Goal: Information Seeking & Learning: Learn about a topic

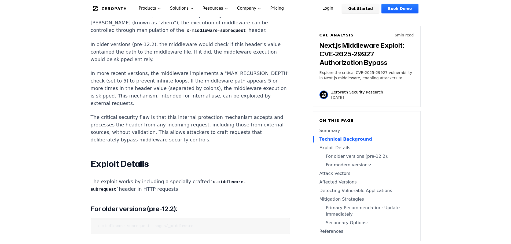
scroll to position [590, 0]
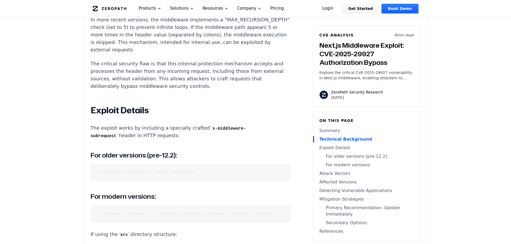
click at [152, 173] on code "x-middleware-subrequest: pages/_middleware" at bounding box center [145, 173] width 96 height 4
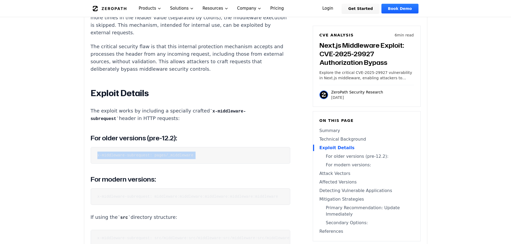
scroll to position [644, 0]
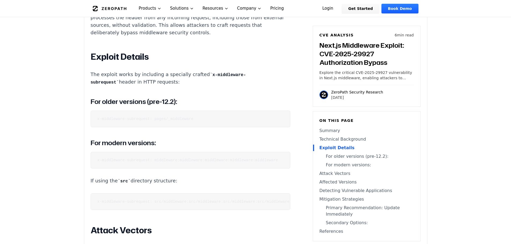
click at [173, 160] on code "x-middleware-subrequest: middleware:middleware:middleware:middleware:middleware" at bounding box center [187, 160] width 181 height 4
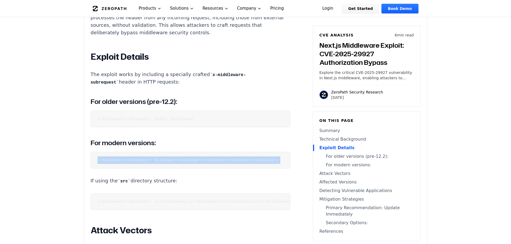
click at [173, 160] on code "x-middleware-subrequest: middleware:middleware:middleware:middleware:middleware" at bounding box center [187, 160] width 181 height 4
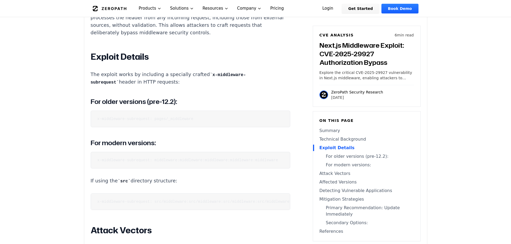
click at [141, 204] on code "x-middleware-subrequest: src/middleware:src/middleware:src/middleware:src/middl…" at bounding box center [210, 202] width 227 height 4
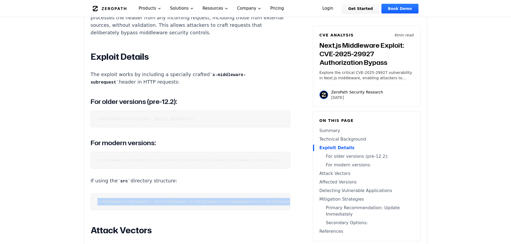
click at [141, 204] on code "x-middleware-subrequest: src/middleware:src/middleware:src/middleware:src/middl…" at bounding box center [210, 202] width 227 height 4
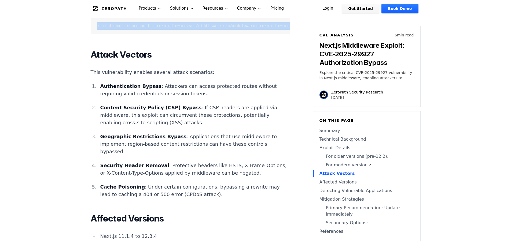
scroll to position [805, 0]
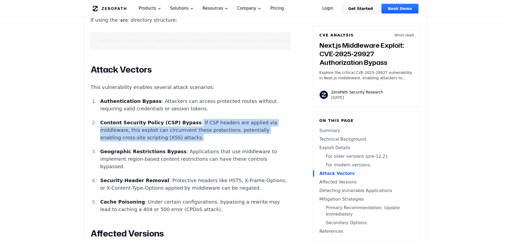
drag, startPoint x: 182, startPoint y: 132, endPoint x: 217, endPoint y: 145, distance: 37.8
click at [217, 142] on p "Content Security Policy (CSP) Bypass : If CSP headers are applied via middlewar…" at bounding box center [195, 130] width 190 height 23
copy p "If CSP headers are applied via middleware, this exploit can circumvent these pr…"
